Goal: Task Accomplishment & Management: Manage account settings

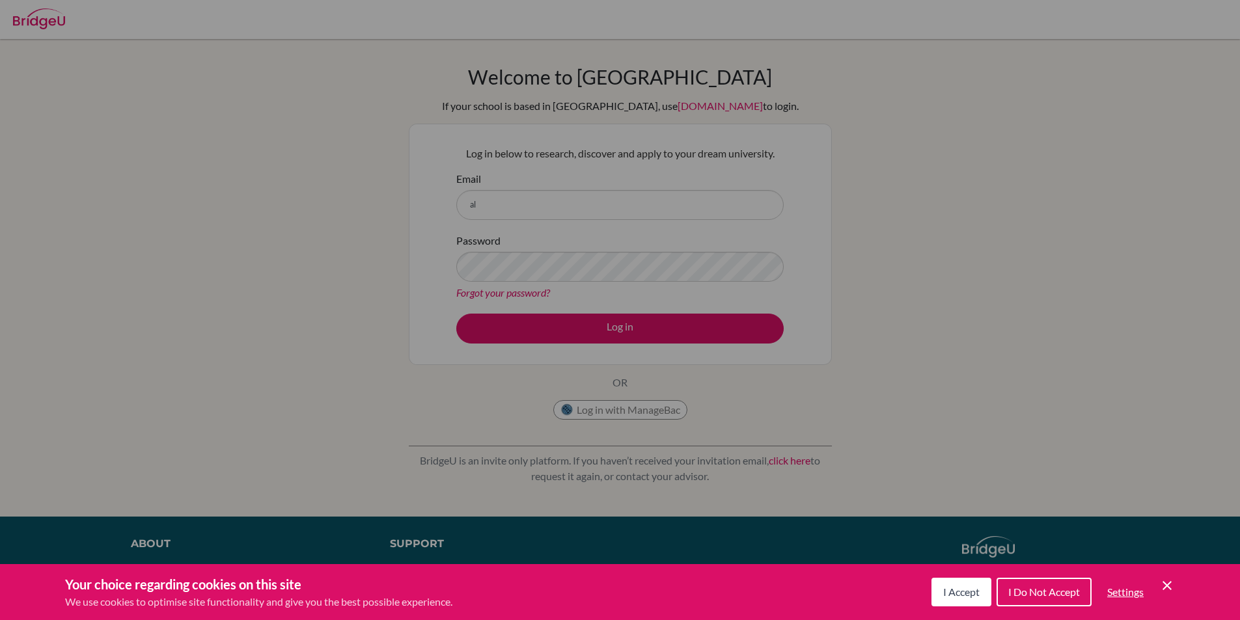
click at [960, 594] on span "I Accept" at bounding box center [961, 592] width 36 height 12
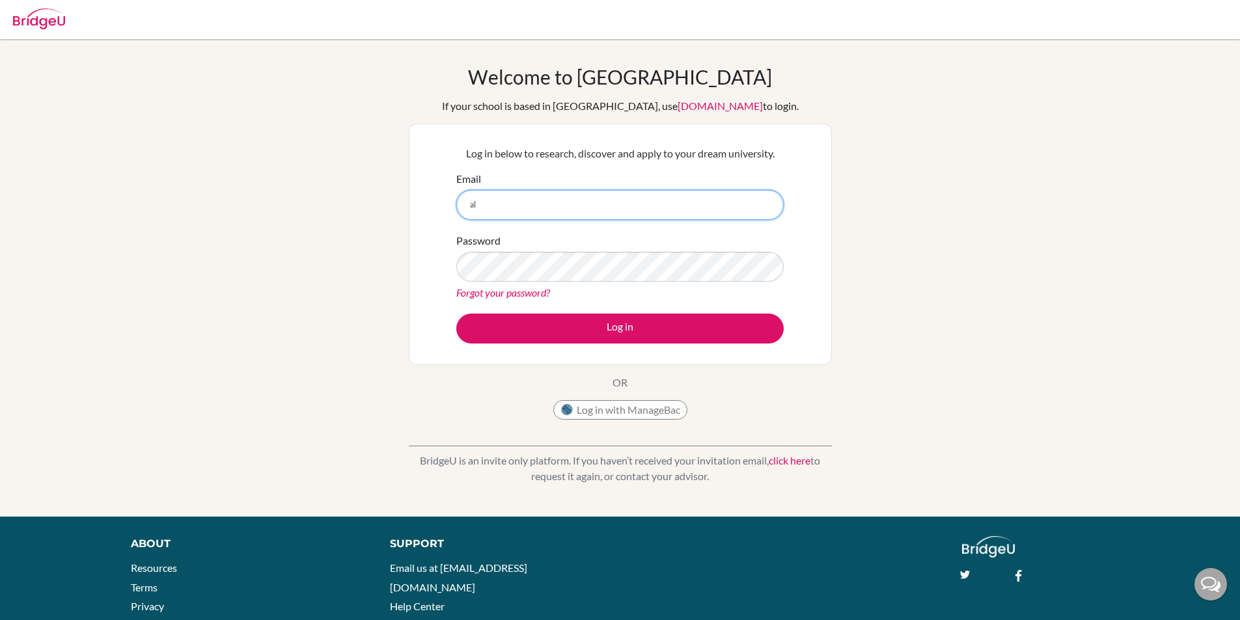
click at [728, 204] on input "al" at bounding box center [619, 205] width 327 height 30
type input "[EMAIL_ADDRESS][DOMAIN_NAME]"
click at [456, 314] on button "Log in" at bounding box center [619, 329] width 327 height 30
drag, startPoint x: 618, startPoint y: 208, endPoint x: 571, endPoint y: 211, distance: 46.4
click at [571, 211] on input "[EMAIL_ADDRESS][DOMAIN_NAME]" at bounding box center [619, 205] width 327 height 30
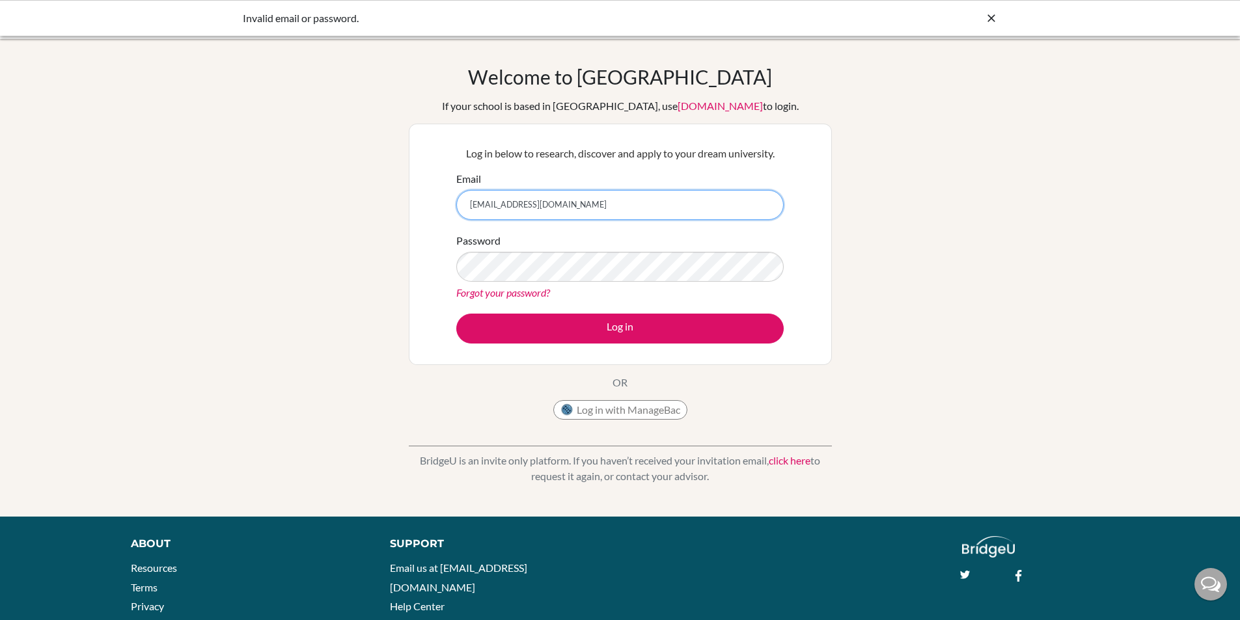
click at [619, 200] on input "[EMAIL_ADDRESS][DOMAIN_NAME]" at bounding box center [619, 205] width 327 height 30
click at [456, 314] on button "Log in" at bounding box center [619, 329] width 327 height 30
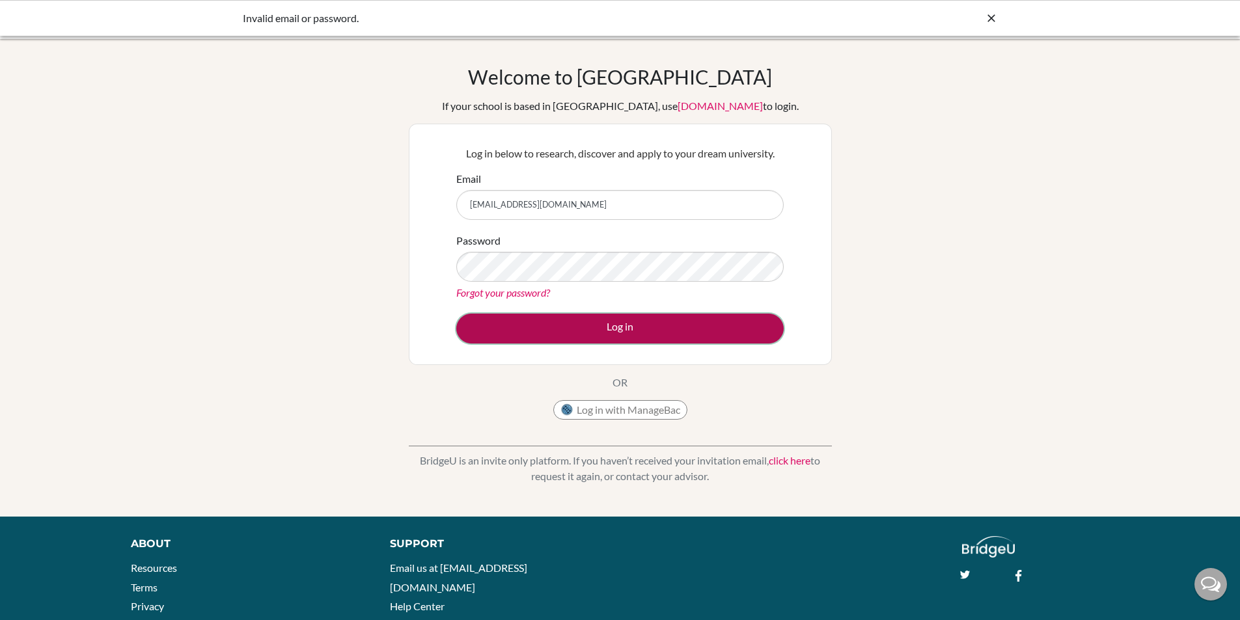
click at [564, 334] on button "Log in" at bounding box center [619, 329] width 327 height 30
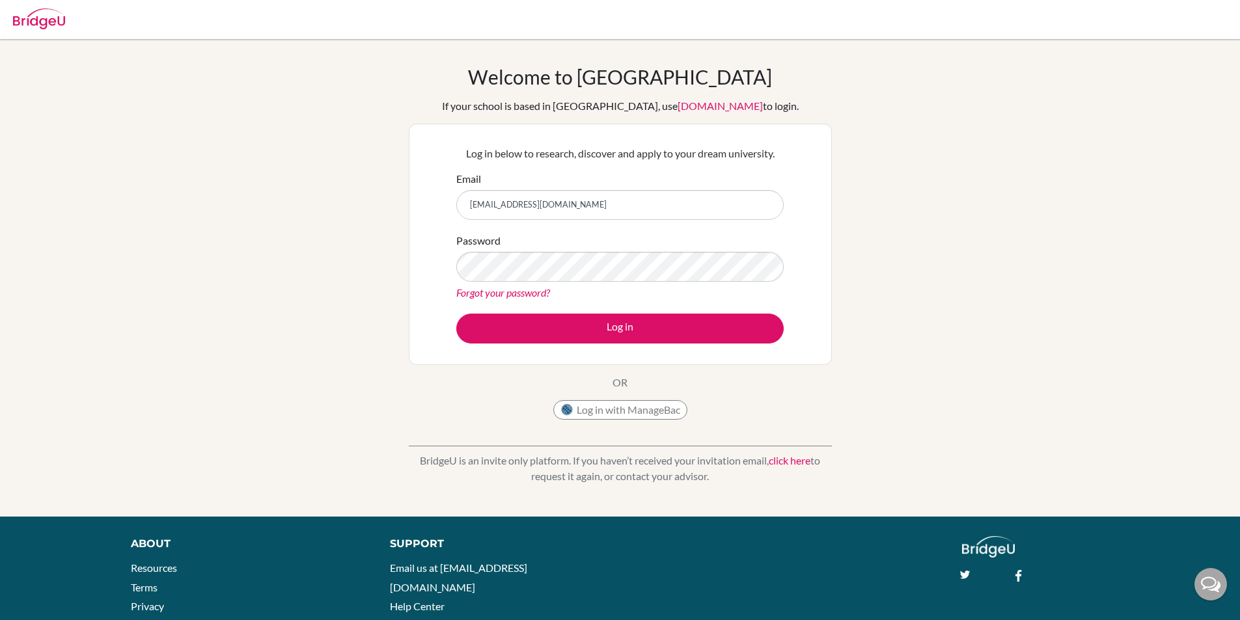
type input "[EMAIL_ADDRESS][DOMAIN_NAME]"
click at [456, 314] on button "Log in" at bounding box center [619, 329] width 327 height 30
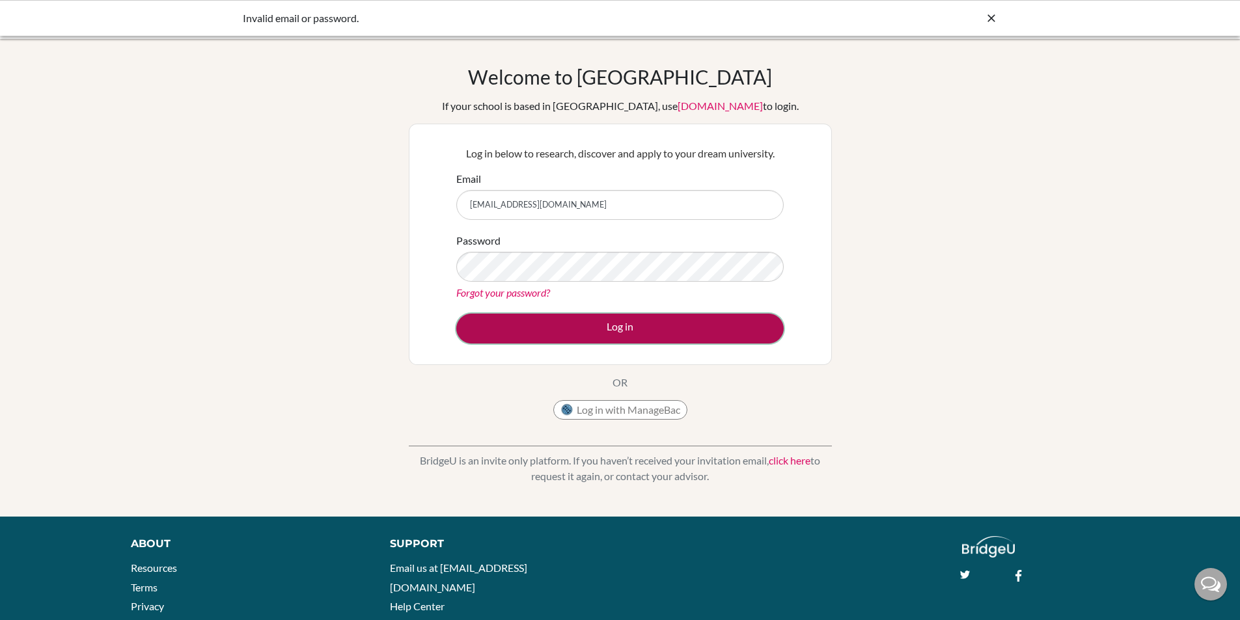
click at [534, 334] on button "Log in" at bounding box center [619, 329] width 327 height 30
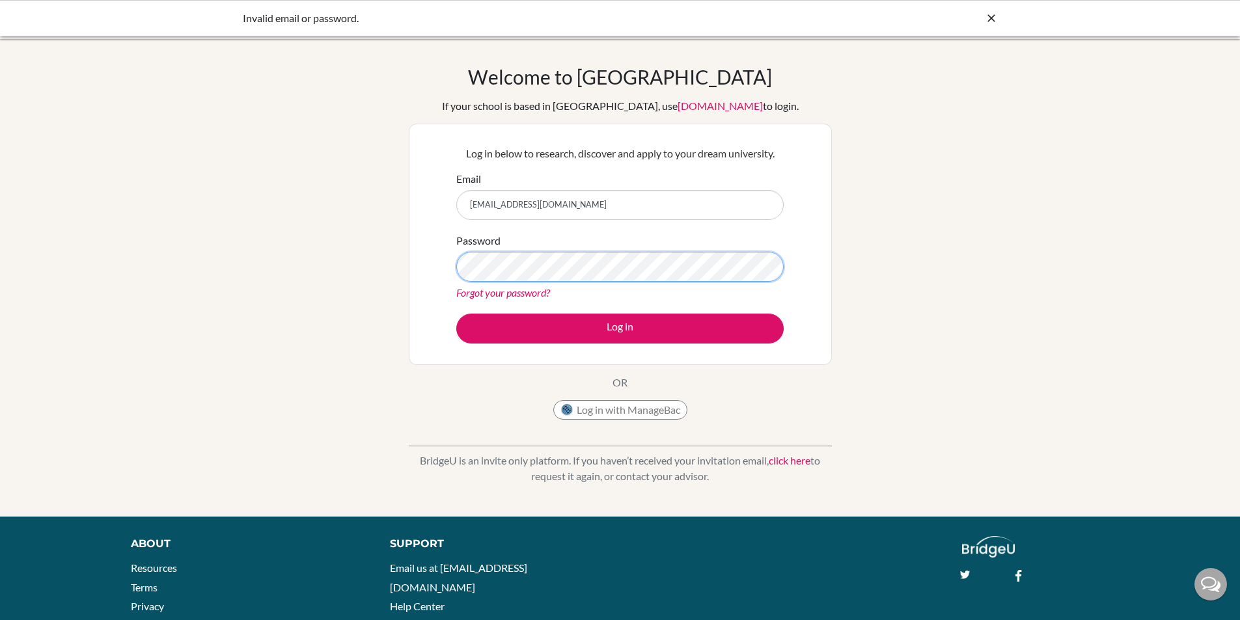
click at [456, 314] on button "Log in" at bounding box center [619, 329] width 327 height 30
